Goal: Task Accomplishment & Management: Manage account settings

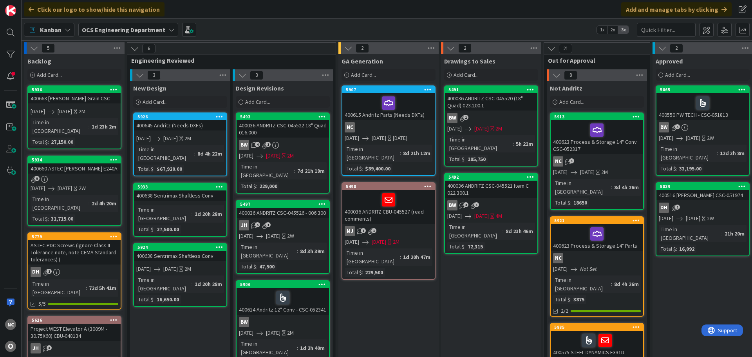
click at [187, 128] on div "400645 Andritz (Needs DXFs)" at bounding box center [180, 125] width 92 height 10
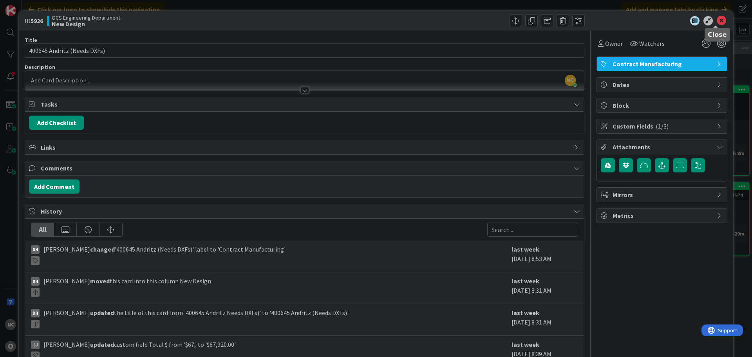
click at [718, 20] on icon at bounding box center [720, 20] width 9 height 9
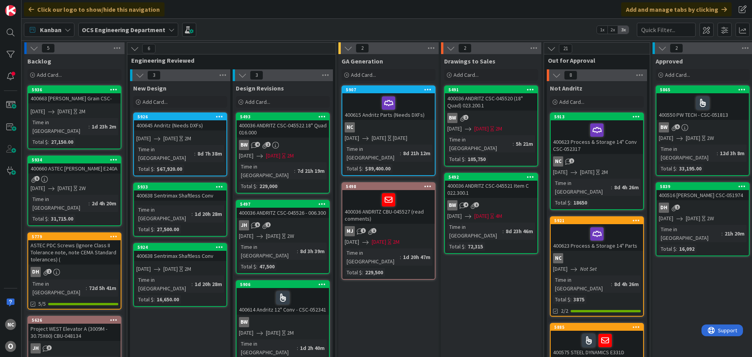
click at [106, 176] on div "5" at bounding box center [74, 179] width 92 height 7
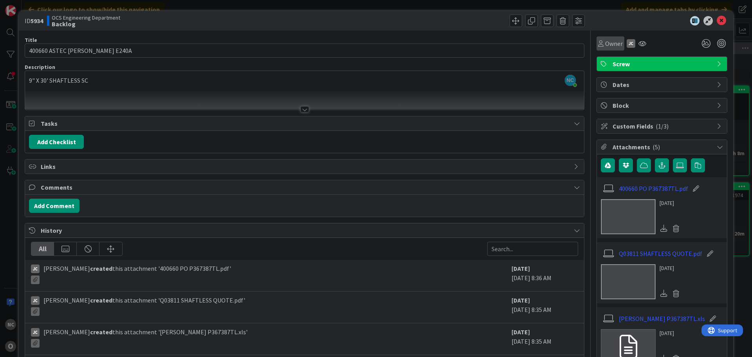
click at [605, 42] on span "Owner" at bounding box center [614, 43] width 18 height 9
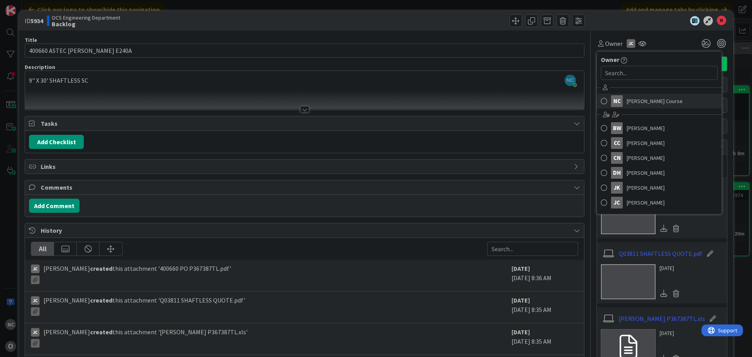
click at [618, 99] on link "NC [PERSON_NAME] Course" at bounding box center [659, 101] width 125 height 15
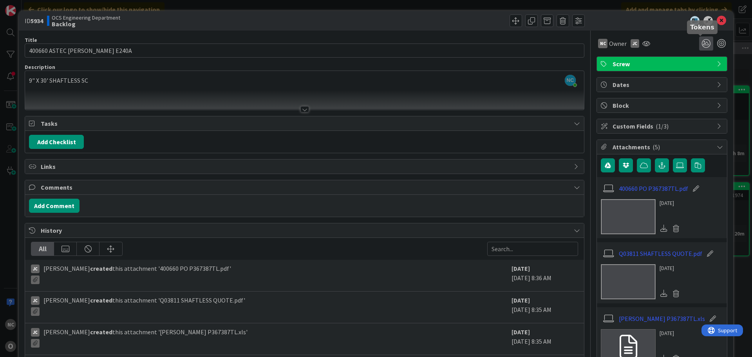
click at [699, 43] on icon at bounding box center [706, 43] width 14 height 14
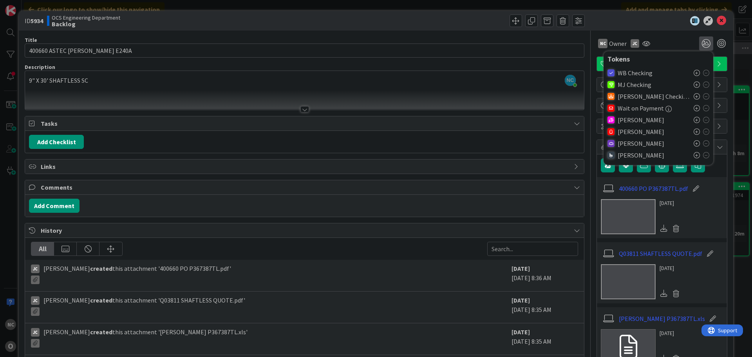
click at [693, 143] on icon at bounding box center [696, 143] width 6 height 6
click at [447, 17] on div at bounding box center [446, 20] width 278 height 13
